Goal: Navigation & Orientation: Find specific page/section

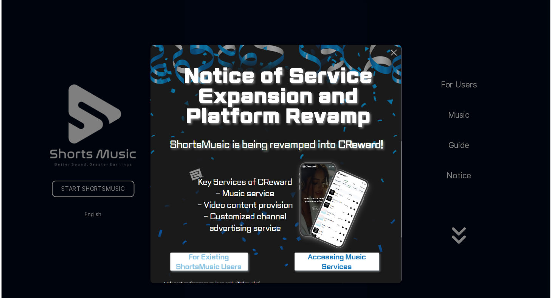
scroll to position [13, 0]
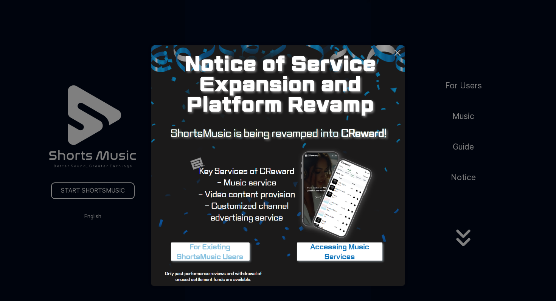
click at [395, 52] on icon at bounding box center [397, 52] width 9 height 9
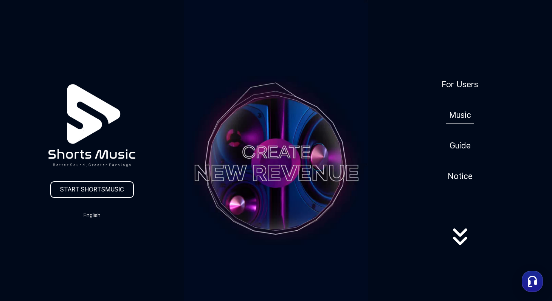
click at [461, 115] on link "Music" at bounding box center [460, 115] width 28 height 19
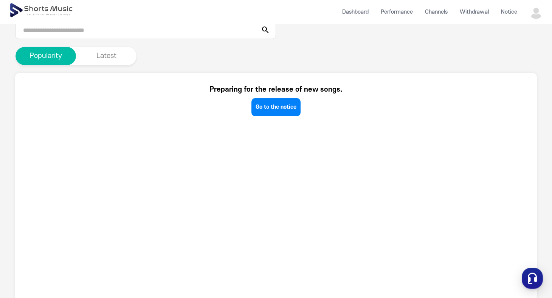
scroll to position [141, 0]
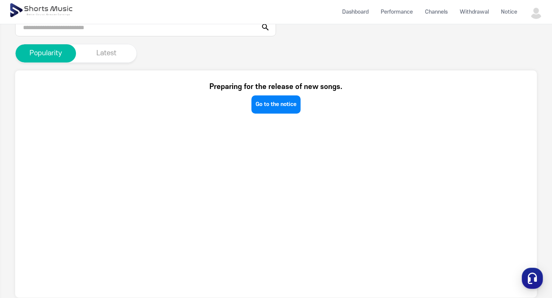
click at [108, 53] on button "Latest" at bounding box center [106, 53] width 61 height 18
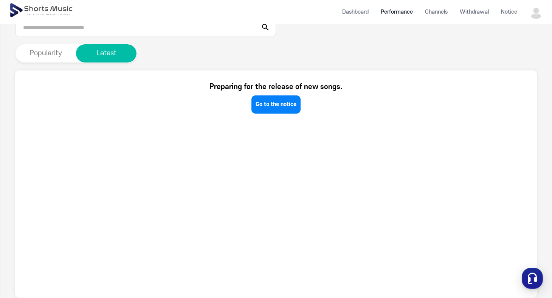
click at [403, 14] on li "Performance" at bounding box center [397, 12] width 44 height 20
